Goal: Task Accomplishment & Management: Manage account settings

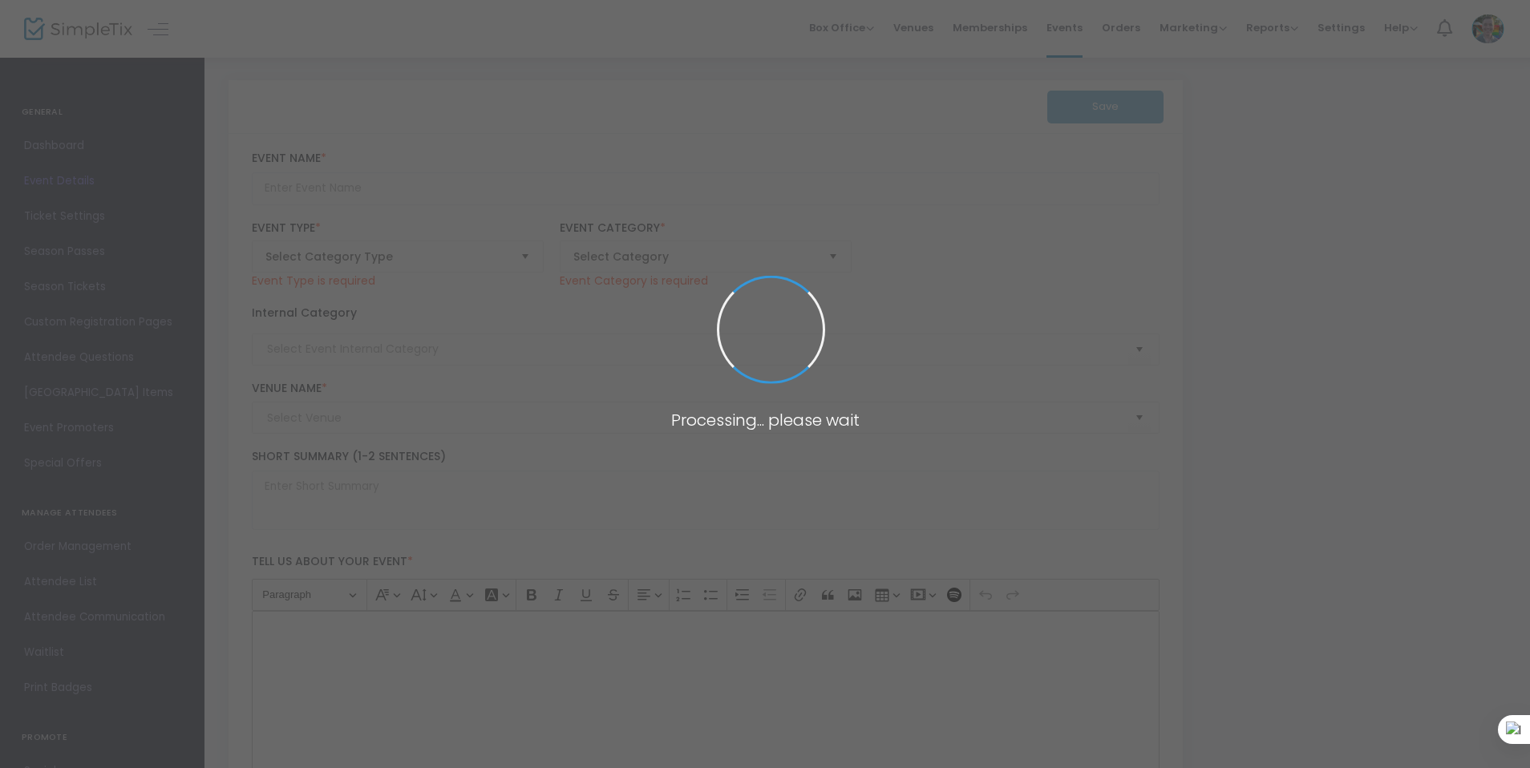
type input "General Museum Admission"
type textarea "Welcome to [GEOGRAPHIC_DATA] Saturdays from 10a - 12p admission is free!"
checkbox input "true"
type input "Register"
type input "[PERSON_NAME][GEOGRAPHIC_DATA]"
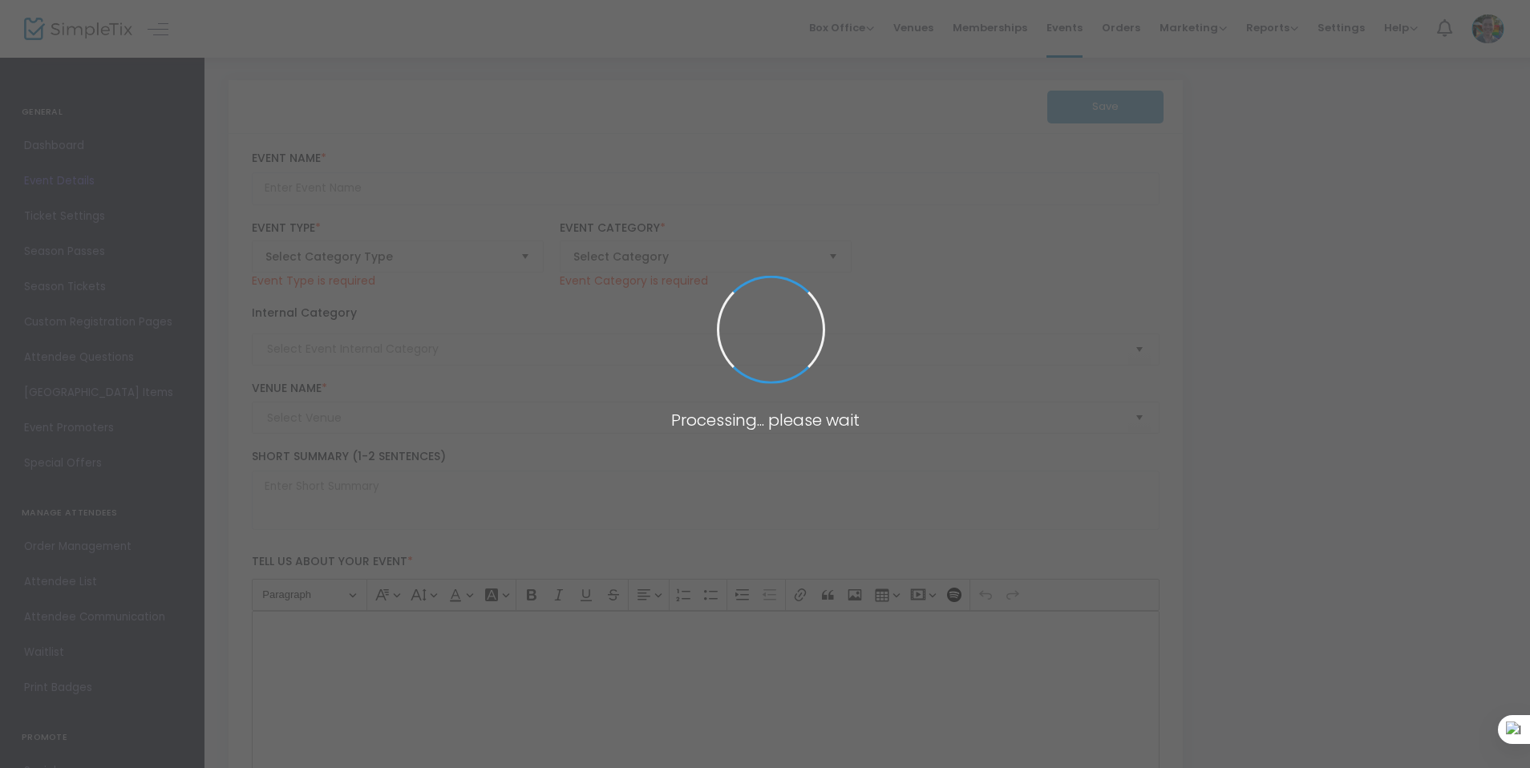
type input "Super Saturday - Egg-static Creatures!"
type textarea "Get creative and eco-friendly this Super Saturday by transforming everyday mate…"
type input "Register Now"
type input "Family"
type input "[PERSON_NAME][GEOGRAPHIC_DATA]"
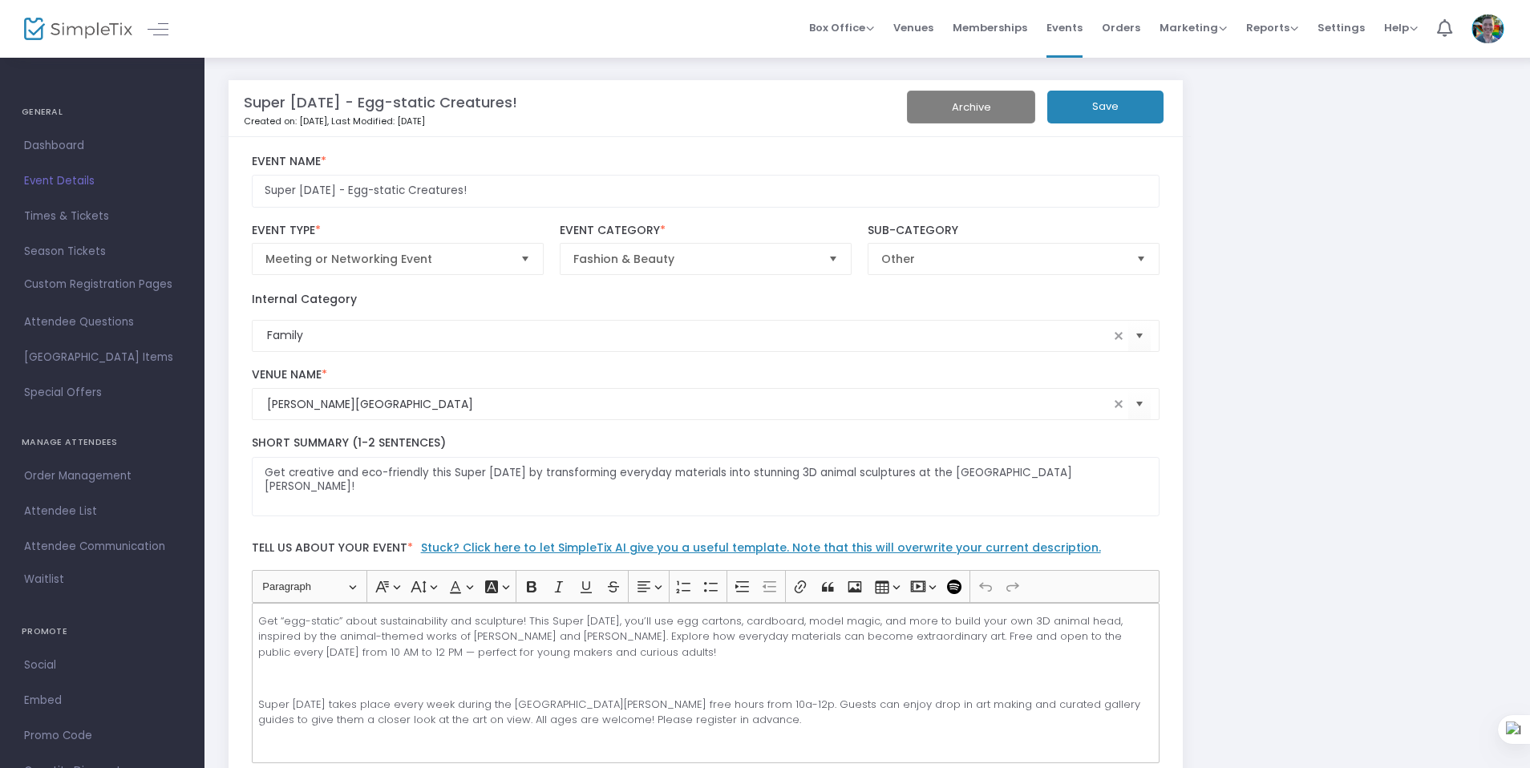
click at [449, 103] on m-panel-title "Super Saturday - Egg-static Creatures!" at bounding box center [380, 102] width 273 height 22
copy m-panel-title "Super Saturday - Egg-static Creatures!"
